Goal: Task Accomplishment & Management: Manage account settings

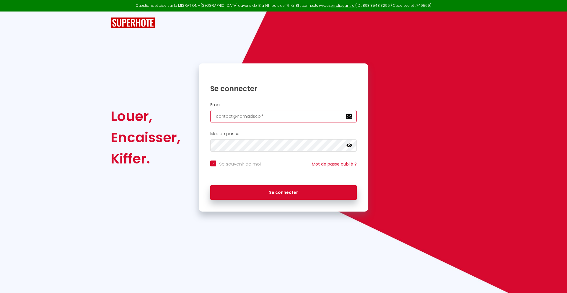
type input "[EMAIL_ADDRESS][DOMAIN_NAME]"
checkbox input "true"
type input "[EMAIL_ADDRESS][DOMAIN_NAME]"
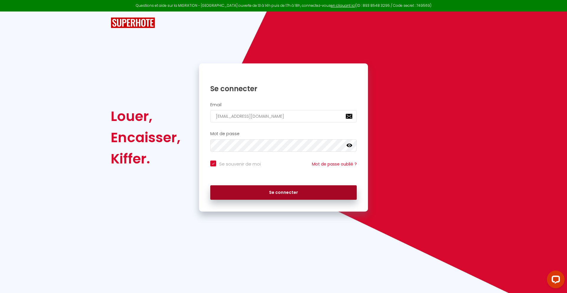
click at [283, 192] on button "Se connecter" at bounding box center [283, 192] width 146 height 15
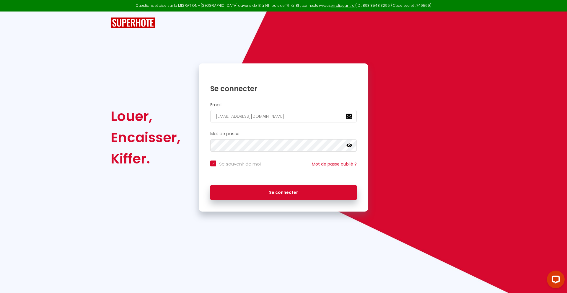
checkbox input "true"
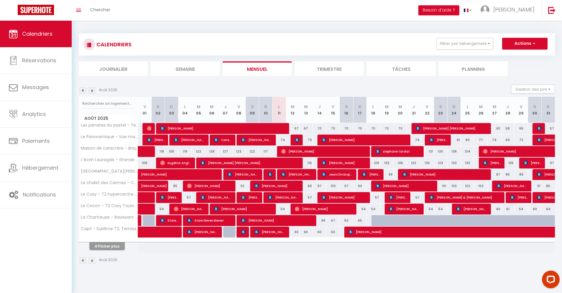
click at [113, 68] on li "Journalier" at bounding box center [113, 68] width 69 height 14
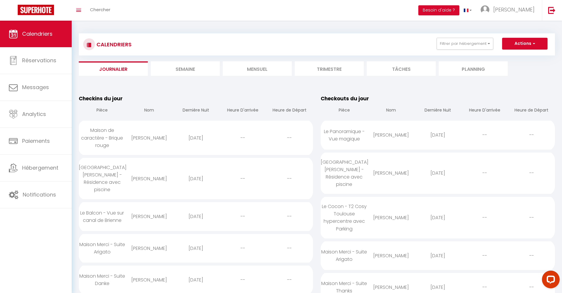
scroll to position [510, 0]
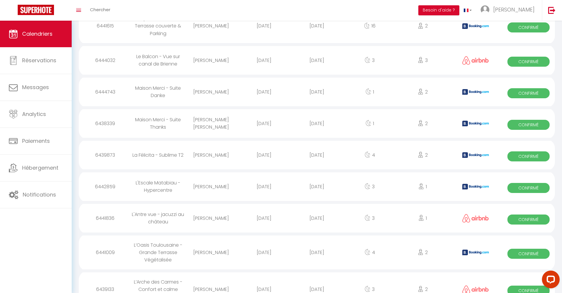
select select "0"
select select "1"
select select
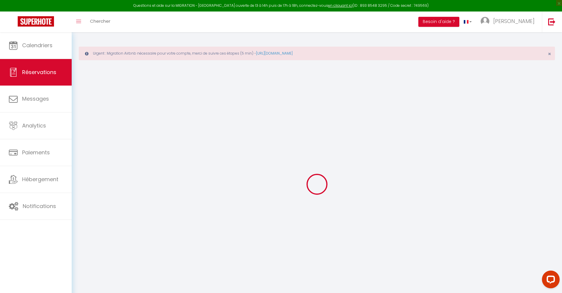
select select
checkbox input "false"
type textarea "** THIS RESERVATION HAS BEEN PRE-PAID ** BOOKING NOTE : Payment charge is EUR 1…"
type input "42"
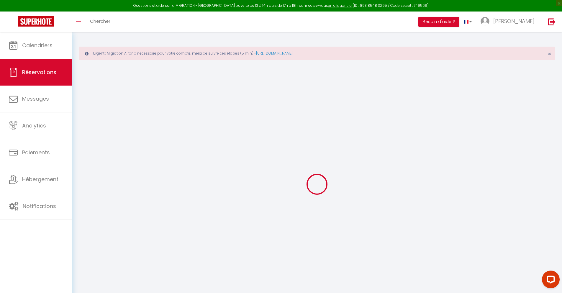
type input "63.02"
select select
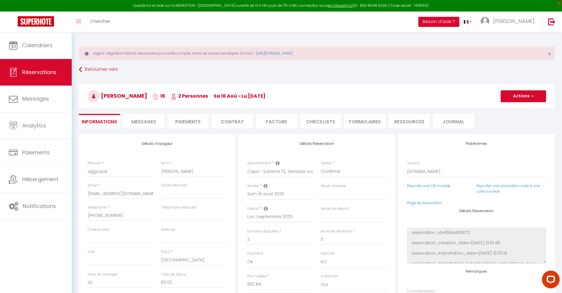
checkbox input "false"
select select
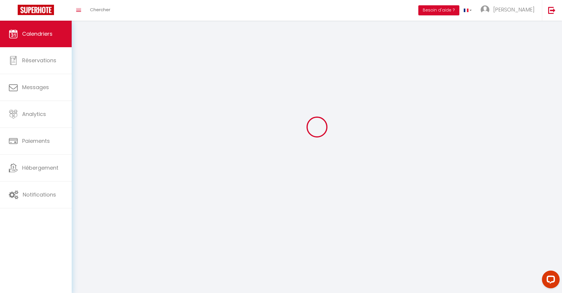
scroll to position [32, 0]
